Goal: Information Seeking & Learning: Check status

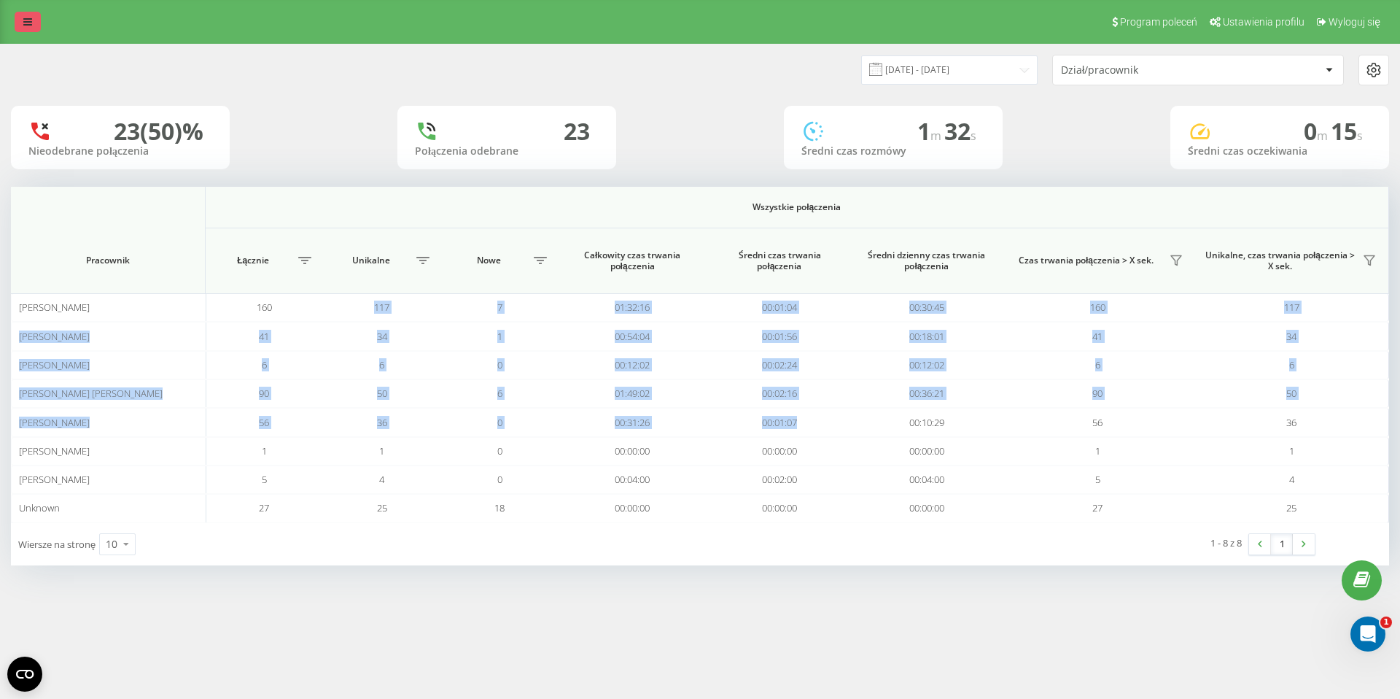
click at [21, 31] on link at bounding box center [28, 22] width 26 height 20
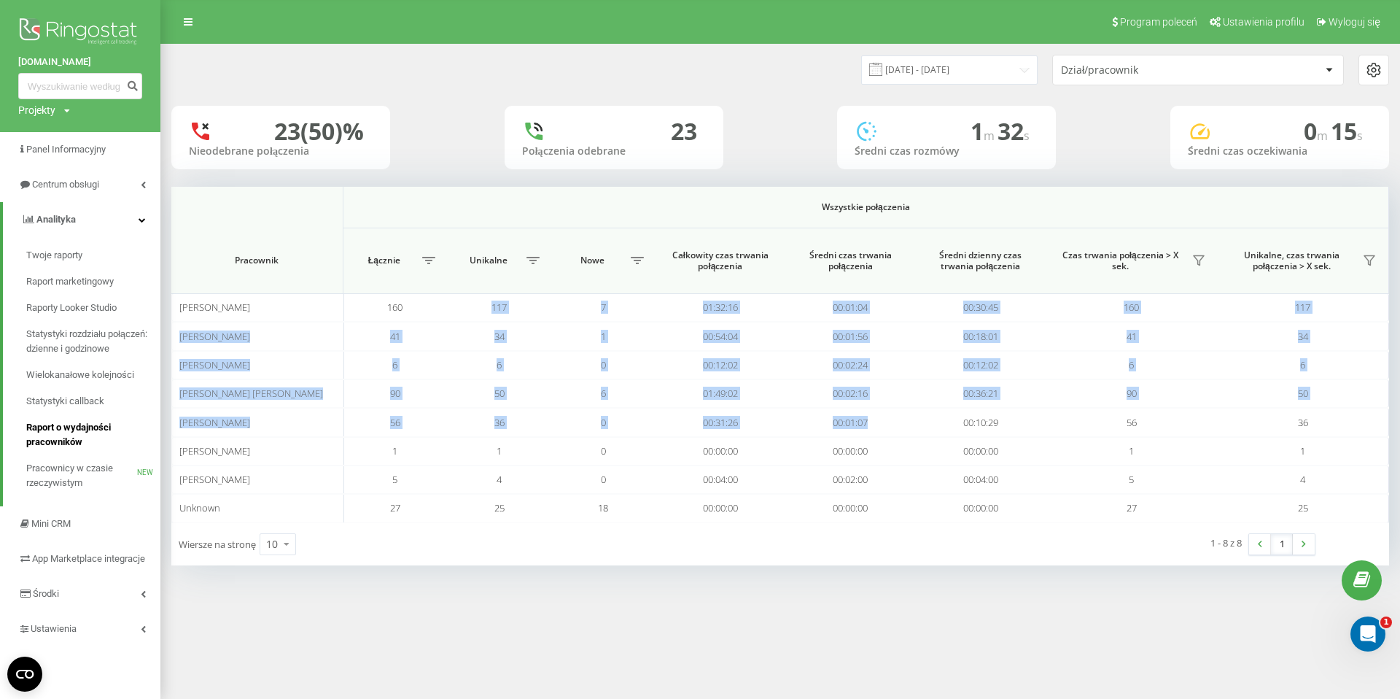
click at [63, 427] on span "Raport o wydajności pracowników" at bounding box center [89, 434] width 127 height 29
click at [73, 260] on span "Twoje raporty" at bounding box center [55, 255] width 58 height 15
click at [125, 184] on link "Centrum obsługi" at bounding box center [80, 184] width 160 height 35
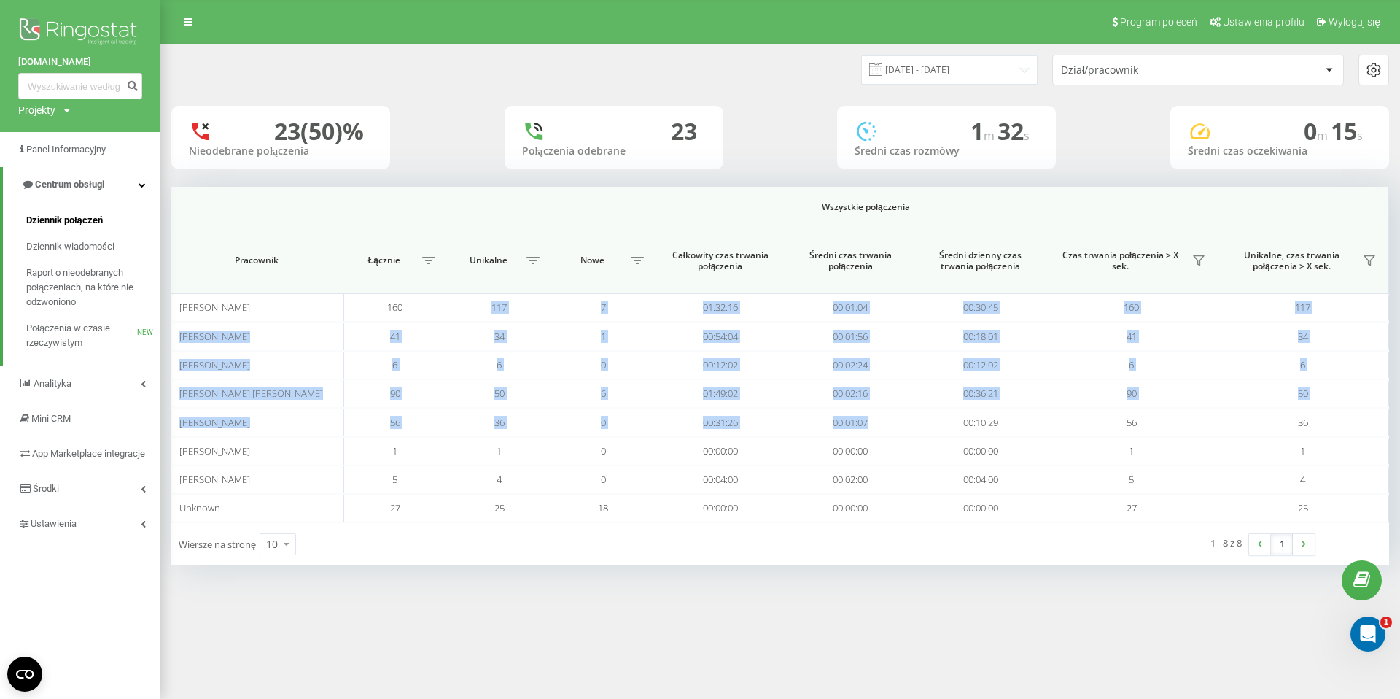
click at [90, 225] on span "Dziennik połączeń" at bounding box center [64, 220] width 77 height 15
click at [90, 219] on span "Dziennik połączeń" at bounding box center [64, 220] width 77 height 15
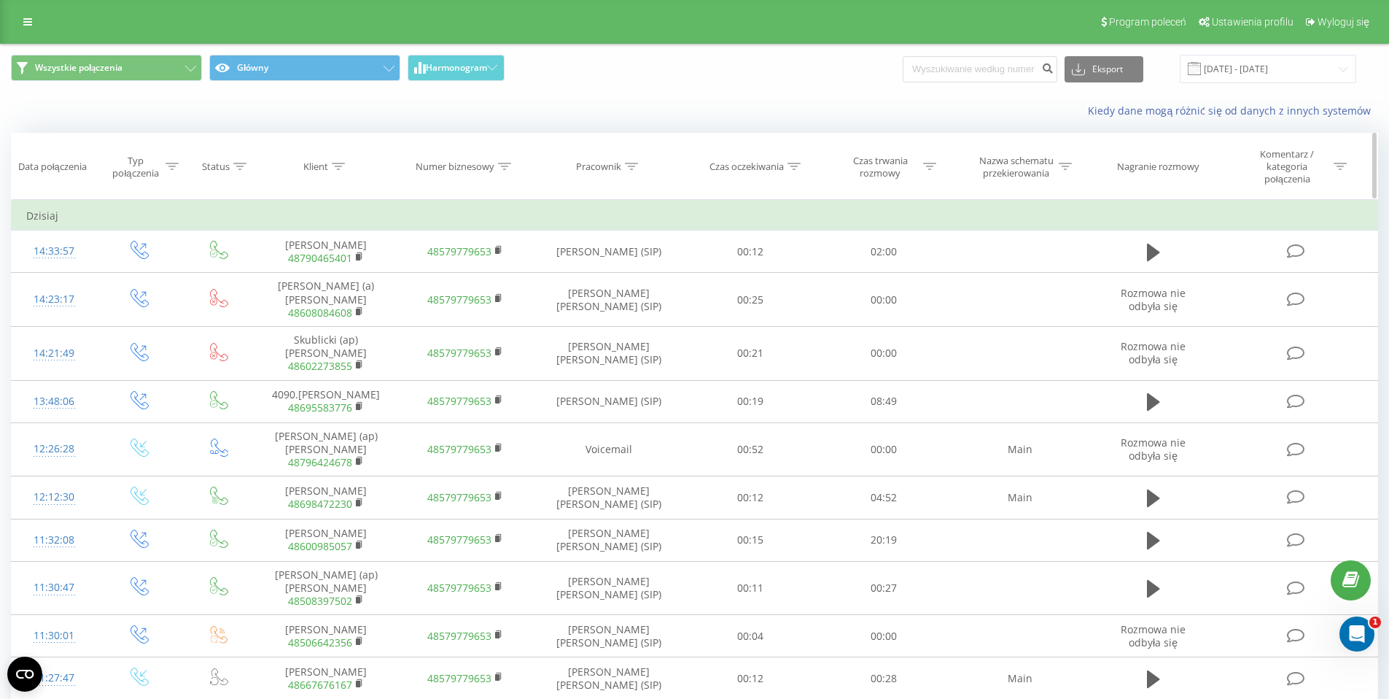
click at [633, 165] on icon at bounding box center [631, 166] width 13 height 7
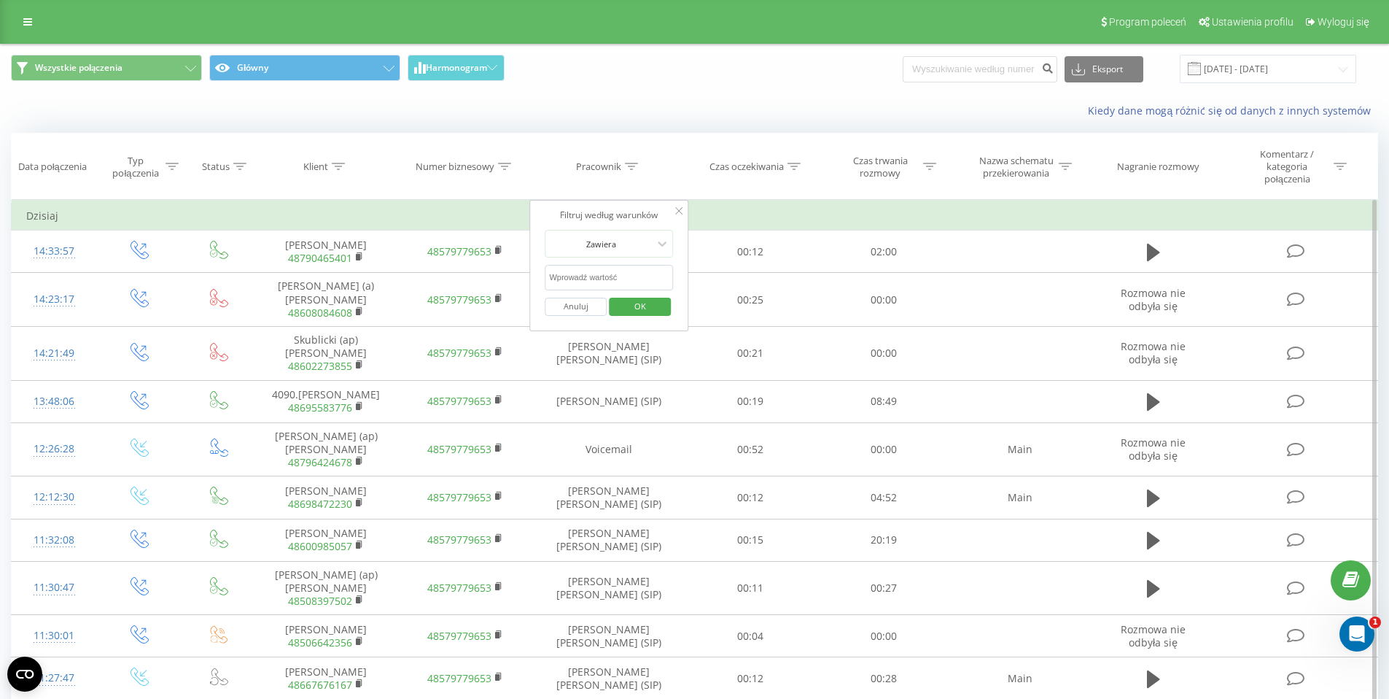
click at [623, 268] on input "text" at bounding box center [609, 278] width 128 height 26
type input "[PERSON_NAME]"
click at [631, 306] on span "OK" at bounding box center [640, 306] width 41 height 23
